Goal: Transaction & Acquisition: Purchase product/service

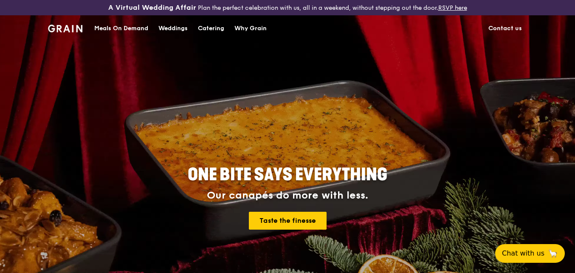
click at [406, 104] on div "ONE BITE SAYS EVERYTHING Our canapés do more with less. Taste the finesse" at bounding box center [287, 198] width 421 height 314
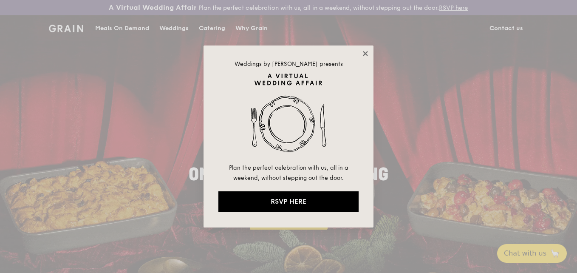
click at [366, 54] on icon at bounding box center [365, 53] width 5 height 5
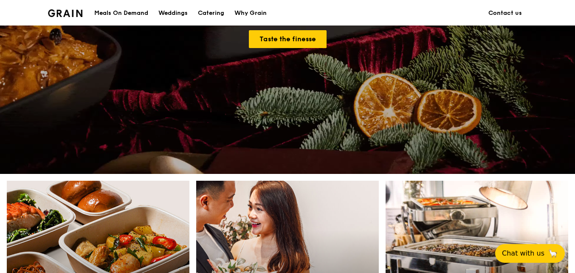
scroll to position [297, 0]
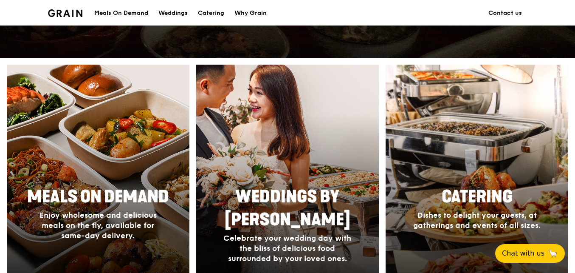
click at [485, 150] on div at bounding box center [477, 188] width 201 height 272
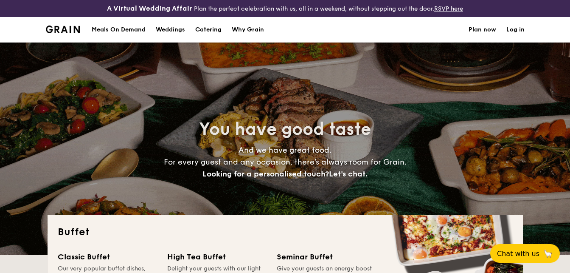
select select
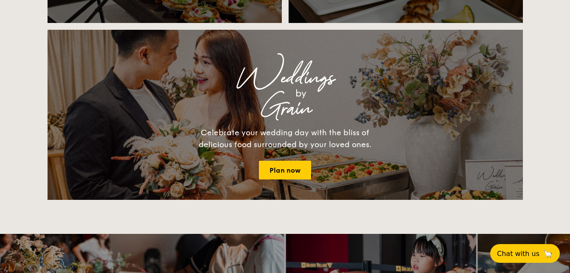
scroll to position [1104, 0]
